Goal: Information Seeking & Learning: Learn about a topic

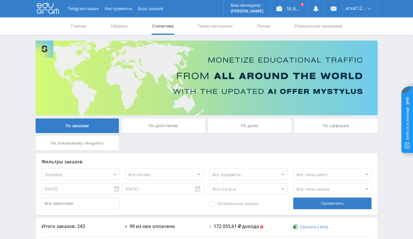
select select "2"
click at [349, 44] on link "Выход" at bounding box center [359, 44] width 35 height 10
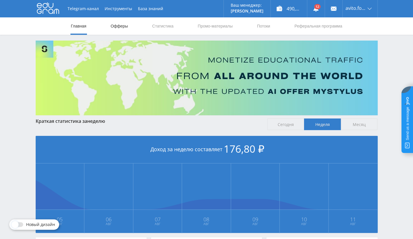
click at [120, 28] on link "Офферы" at bounding box center [119, 25] width 19 height 17
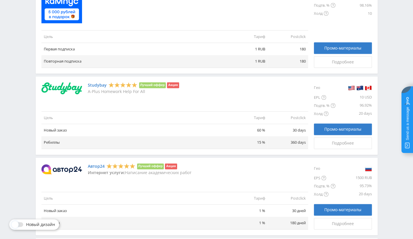
scroll to position [435, 0]
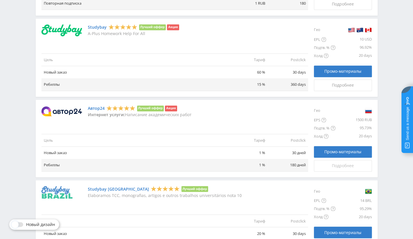
click at [336, 163] on span "Подробнее" at bounding box center [343, 165] width 22 height 5
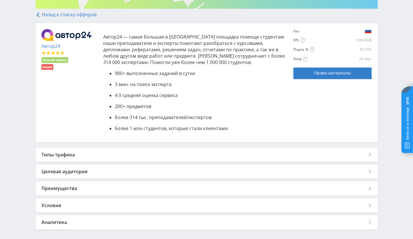
scroll to position [116, 0]
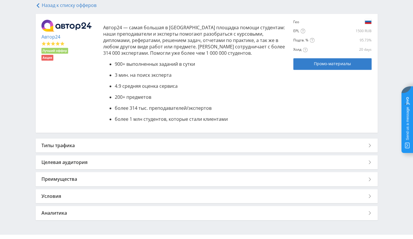
click at [75, 142] on div "Типы трафика" at bounding box center [207, 146] width 342 height 14
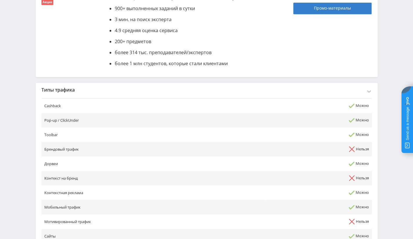
scroll to position [174, 0]
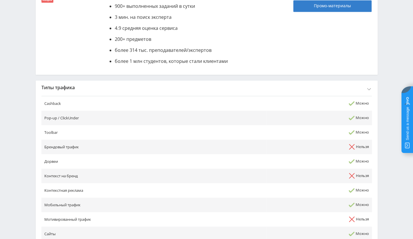
drag, startPoint x: 344, startPoint y: 143, endPoint x: 358, endPoint y: 147, distance: 13.9
click at [358, 147] on td "Нельзя" at bounding box center [318, 147] width 105 height 14
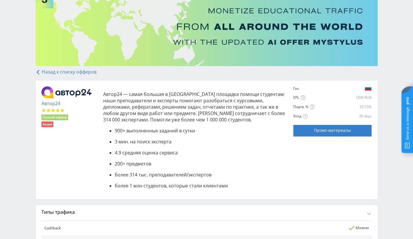
scroll to position [0, 0]
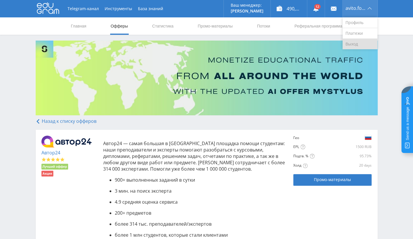
click at [352, 43] on link "Выход" at bounding box center [359, 44] width 35 height 10
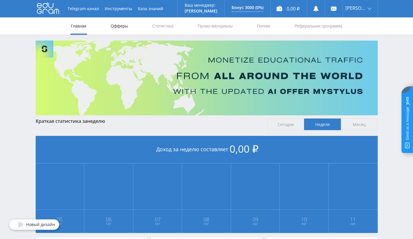
click at [118, 22] on link "Офферы" at bounding box center [119, 25] width 19 height 17
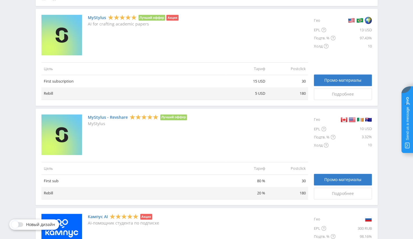
scroll to position [136, 0]
